Goal: Check status: Check status

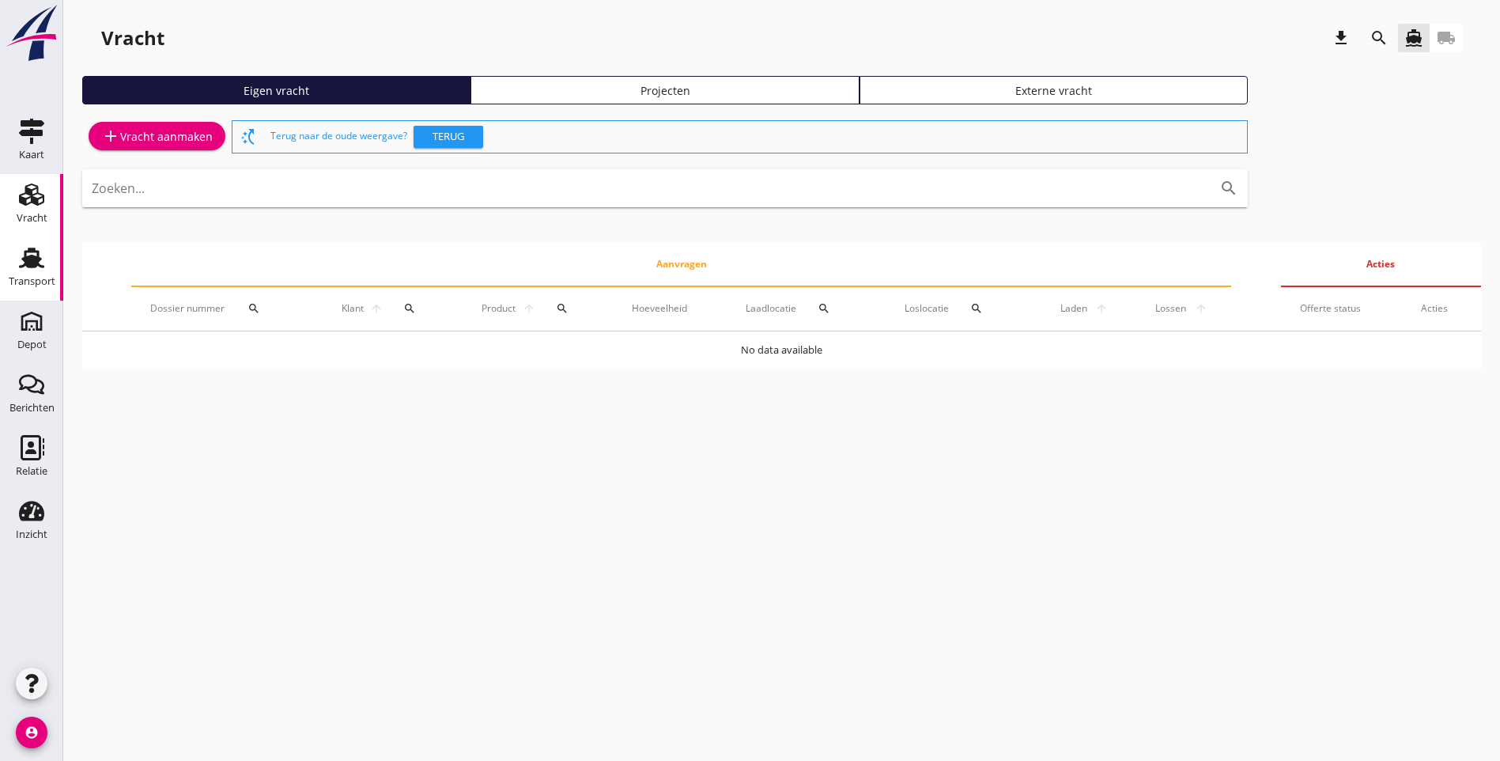
click at [28, 259] on use at bounding box center [31, 258] width 25 height 21
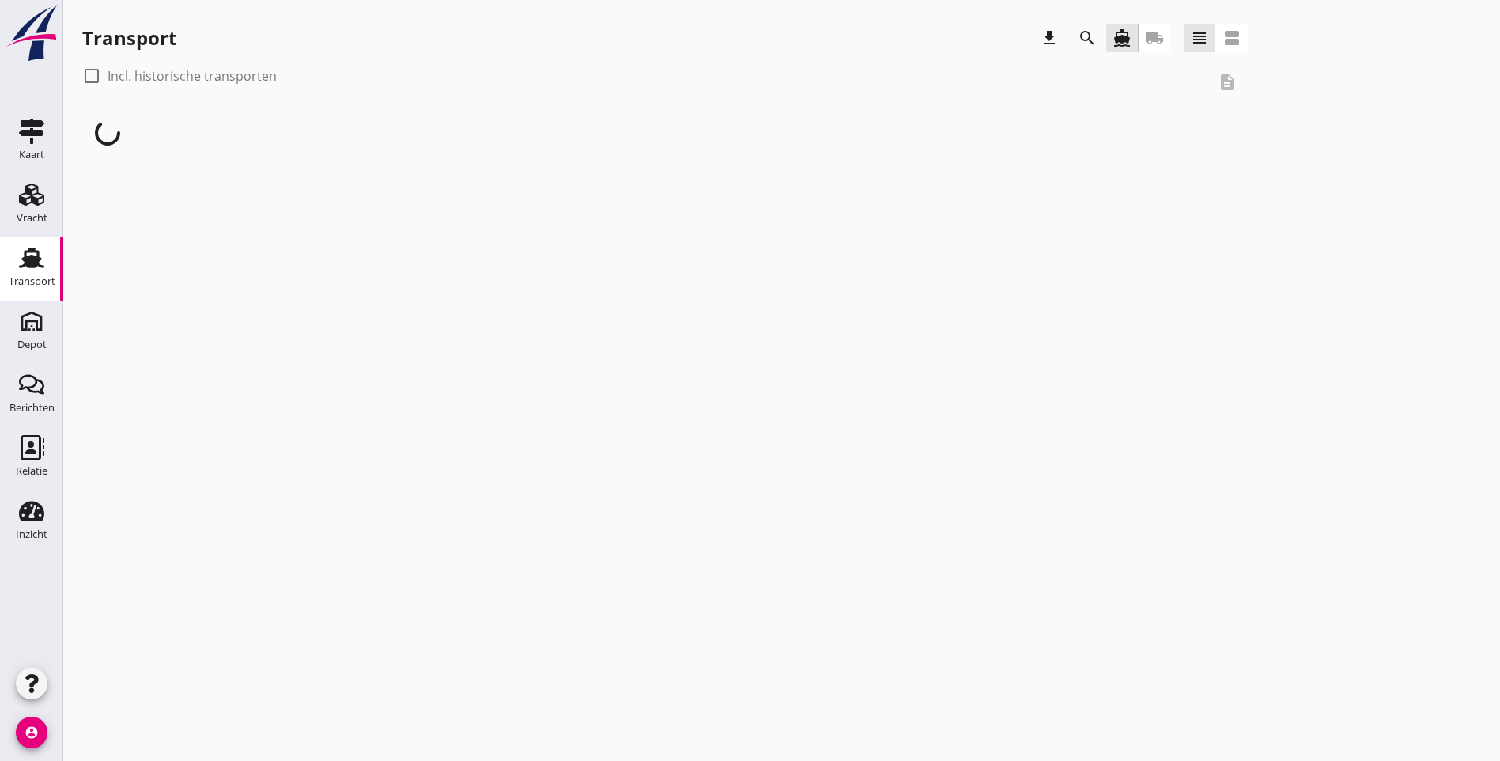
click at [96, 77] on div at bounding box center [91, 75] width 27 height 27
checkbox input "true"
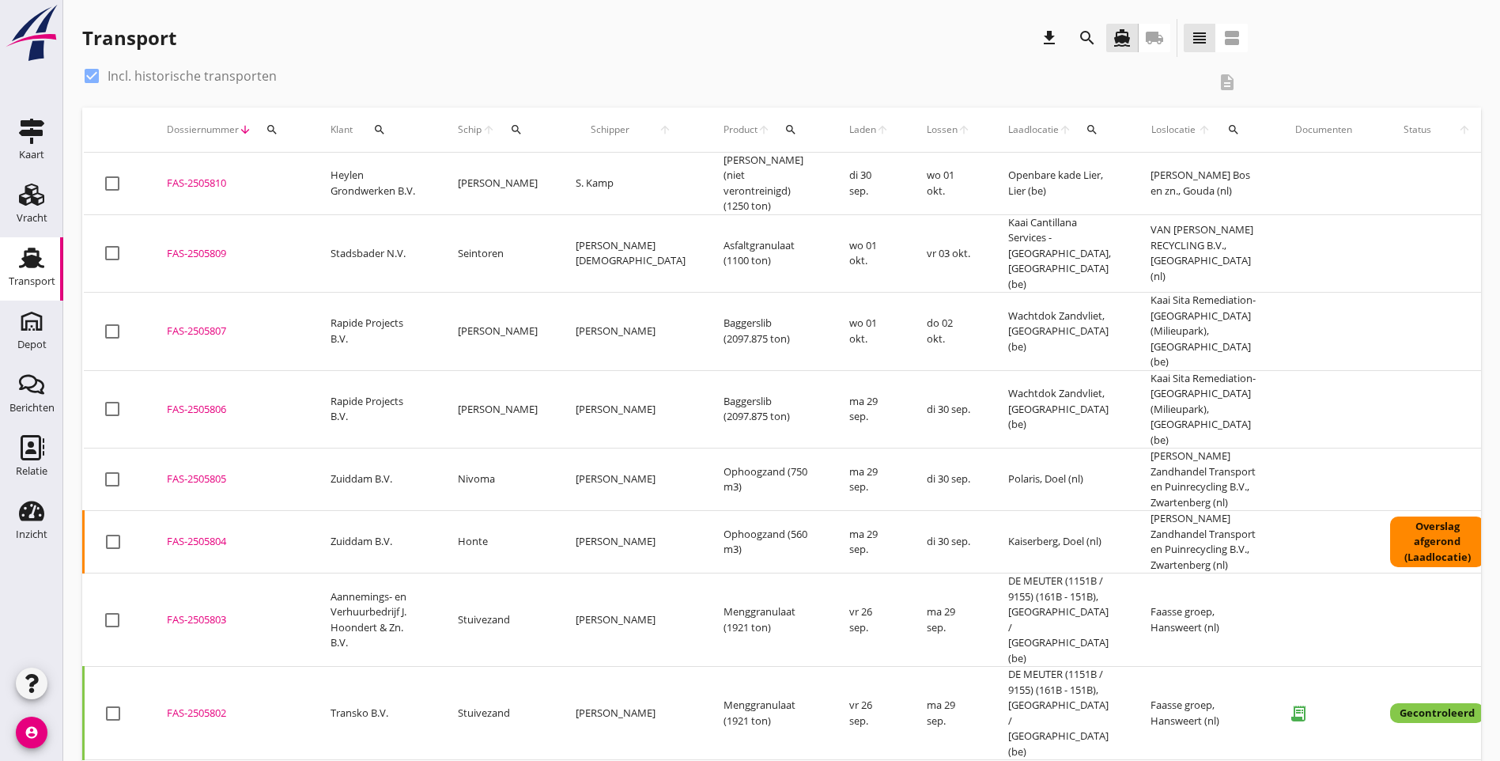
click at [784, 129] on icon "search" at bounding box center [790, 129] width 13 height 13
click at [758, 184] on input "Zoeken op product..." at bounding box center [805, 175] width 164 height 25
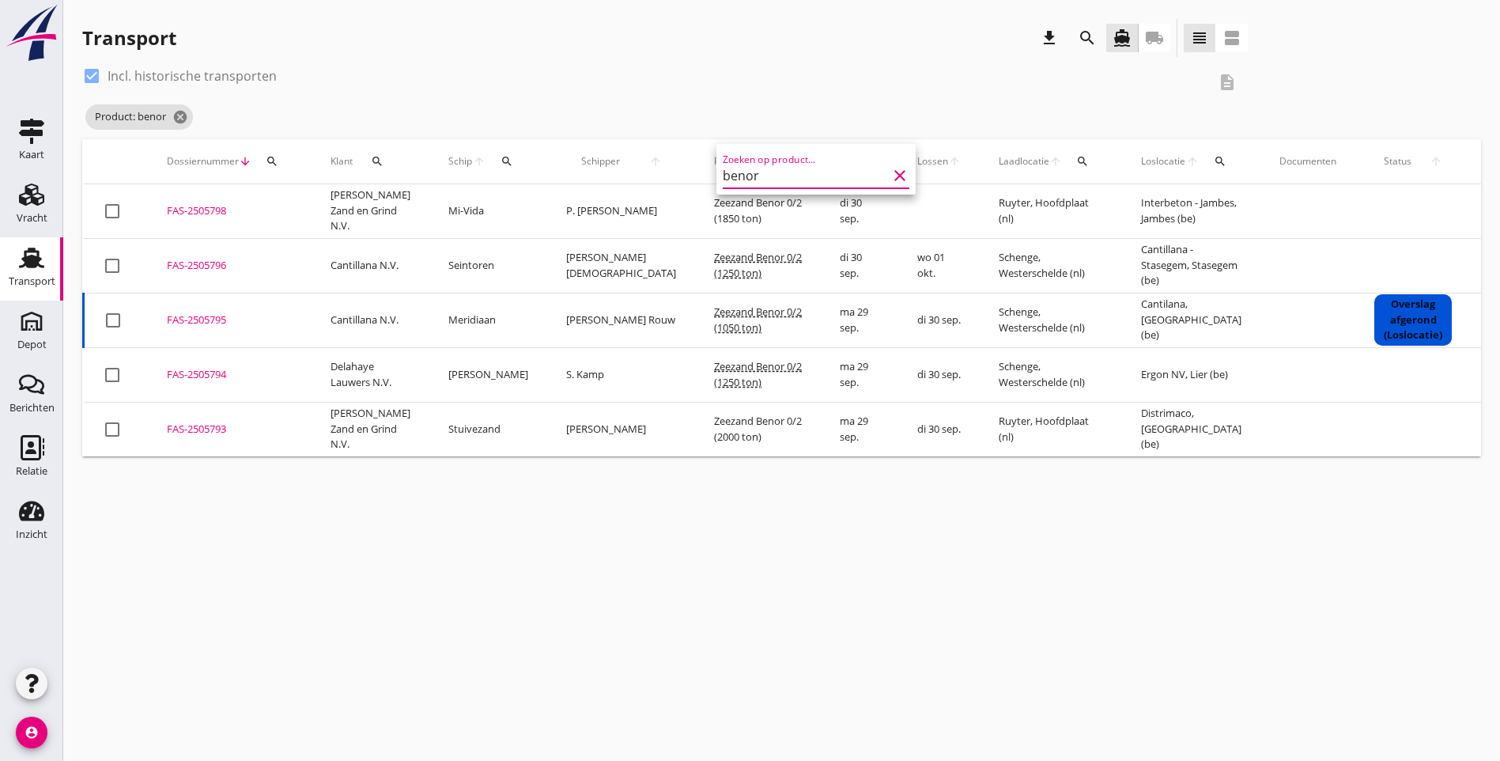
type input "benor"
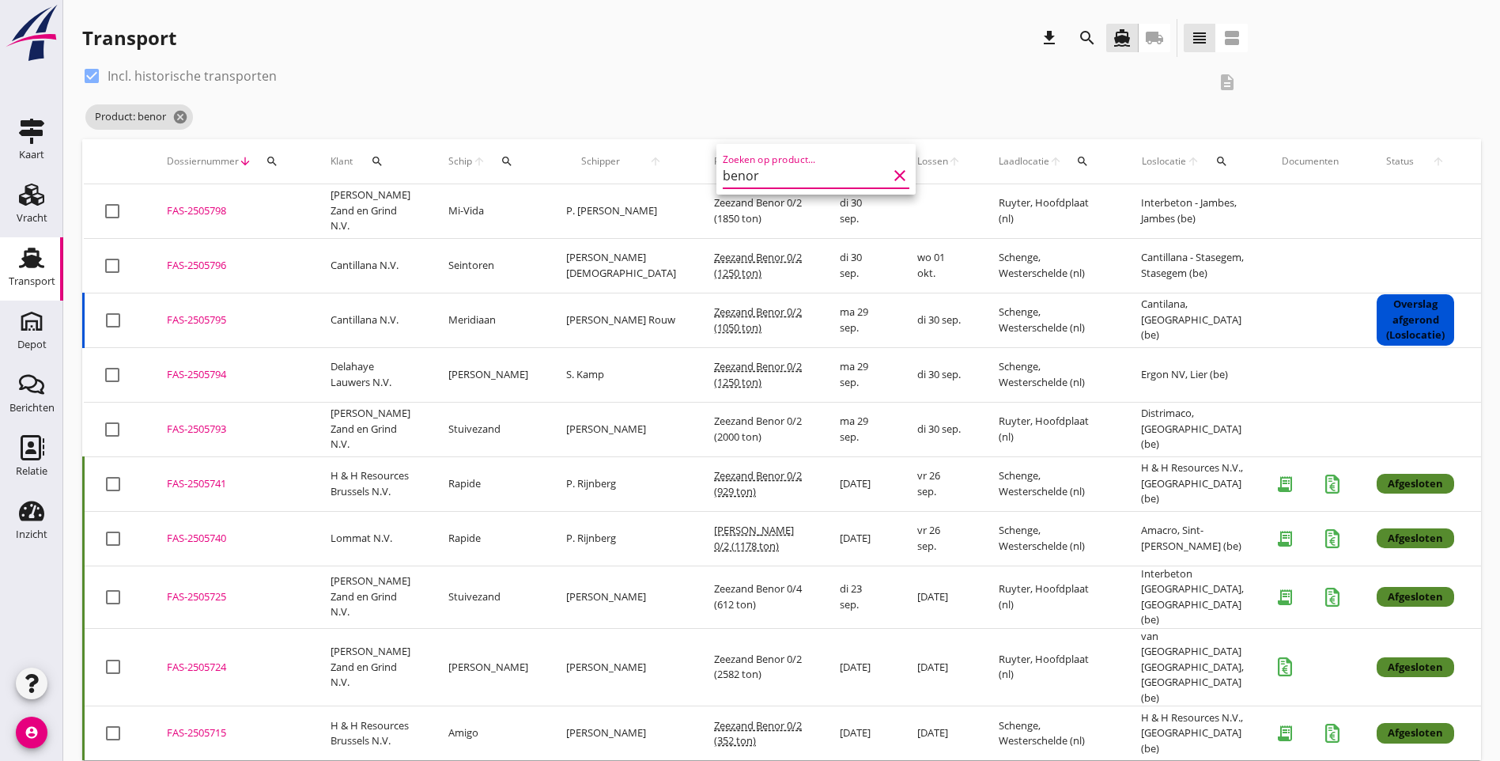
click at [930, 123] on div "check_box Incl. historische transporten description Product: benor cancel" at bounding box center [781, 101] width 1399 height 76
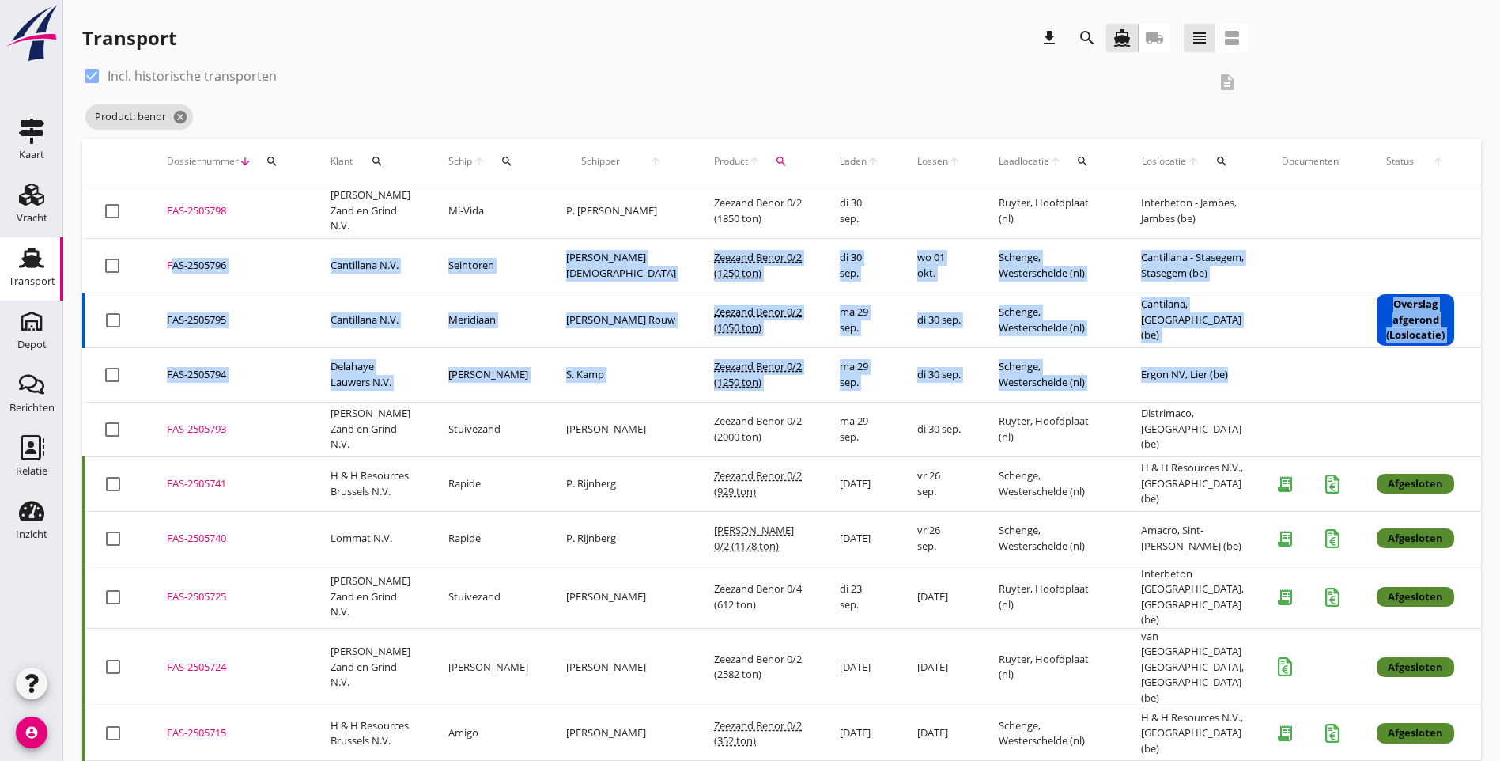
drag, startPoint x: 1182, startPoint y: 389, endPoint x: 158, endPoint y: 275, distance: 1030.4
click at [158, 275] on tbody "check_box_outline_blank FAS-2505798 upload_file Drop hier uw bestand om het aan…" at bounding box center [878, 764] width 1588 height 1161
copy tbody "FAS-2505796 upload_file Drop hier uw bestand om het aan het dossier toe te voeg…"
click at [1163, 87] on div "check_box Incl. historische transporten description Product: benor cancel" at bounding box center [781, 101] width 1399 height 76
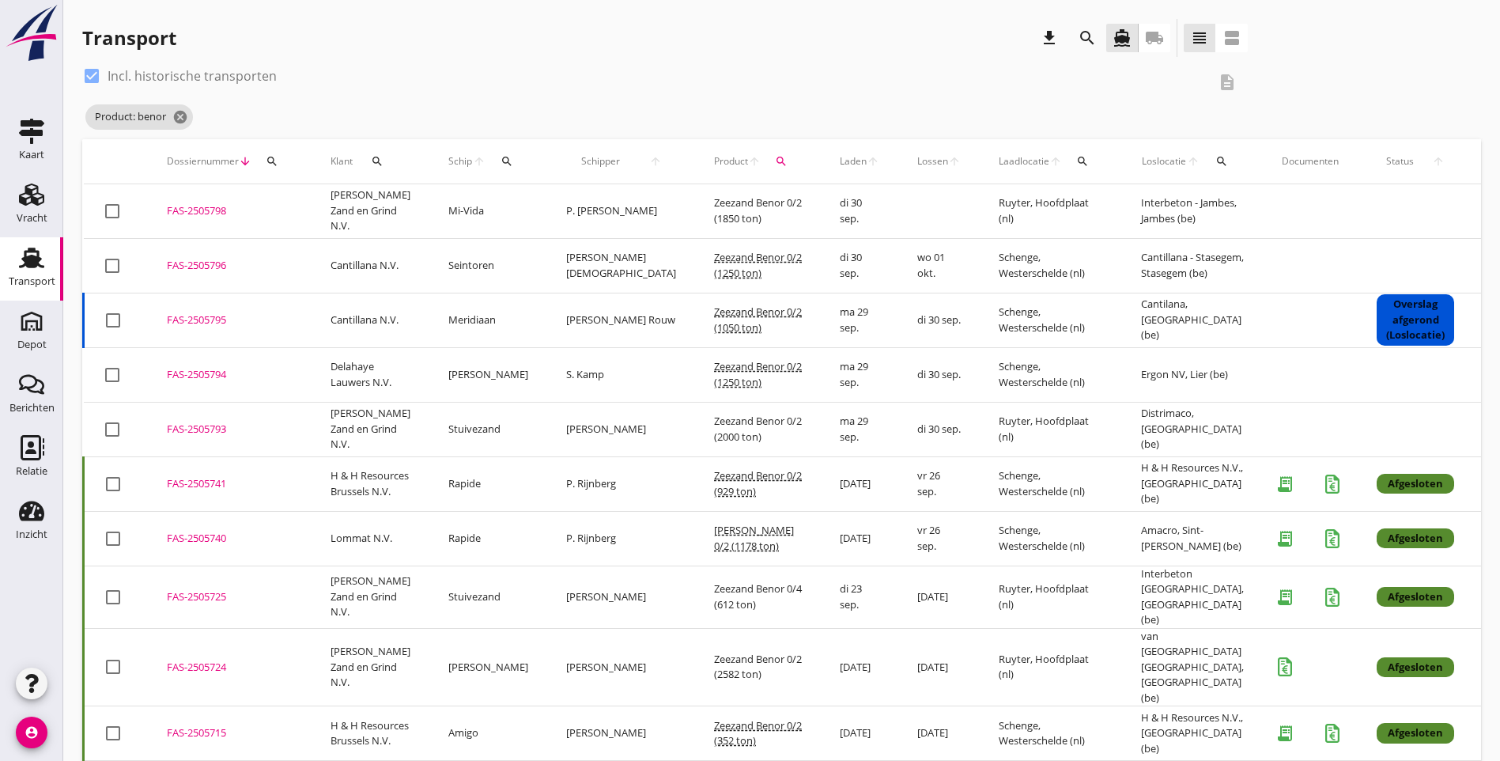
click at [789, 98] on div "check_box Incl. historische transporten description" at bounding box center [665, 82] width 1166 height 38
click at [182, 120] on icon "cancel" at bounding box center [180, 117] width 16 height 16
